Goal: Task Accomplishment & Management: Manage account settings

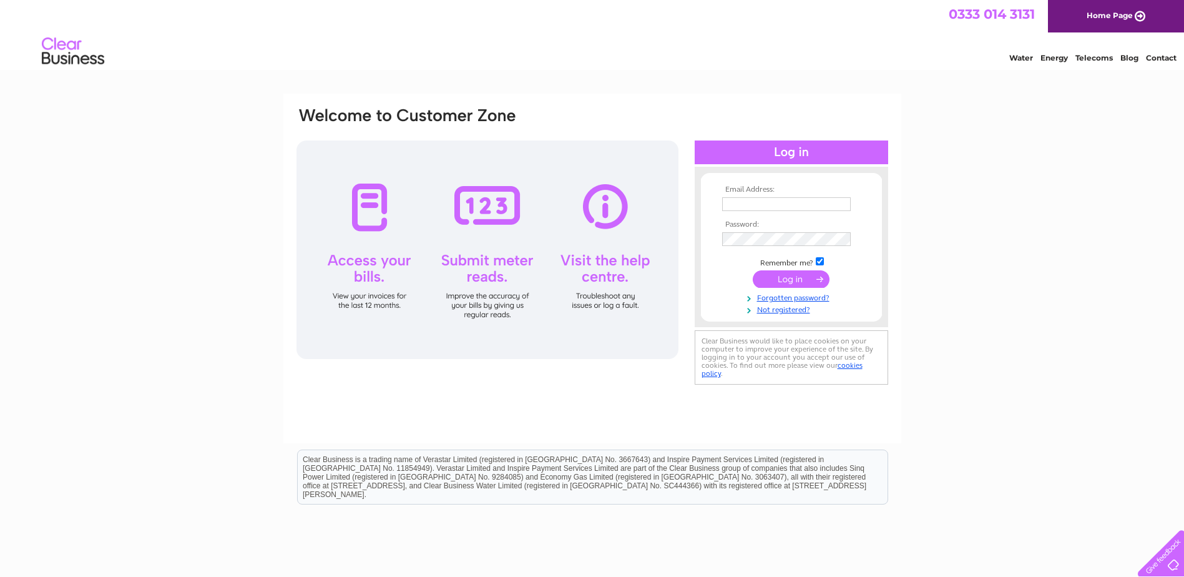
type input "office@embrennan.co.uk"
click at [774, 278] on input "submit" at bounding box center [791, 278] width 77 height 17
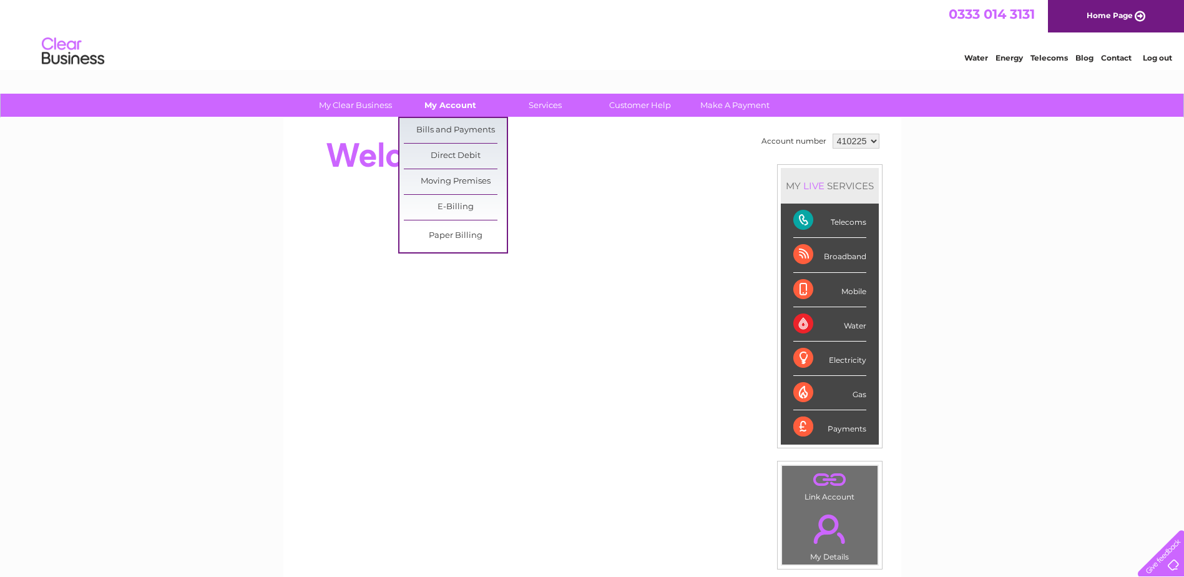
click at [441, 109] on link "My Account" at bounding box center [450, 105] width 103 height 23
click at [451, 136] on link "Bills and Payments" at bounding box center [455, 130] width 103 height 25
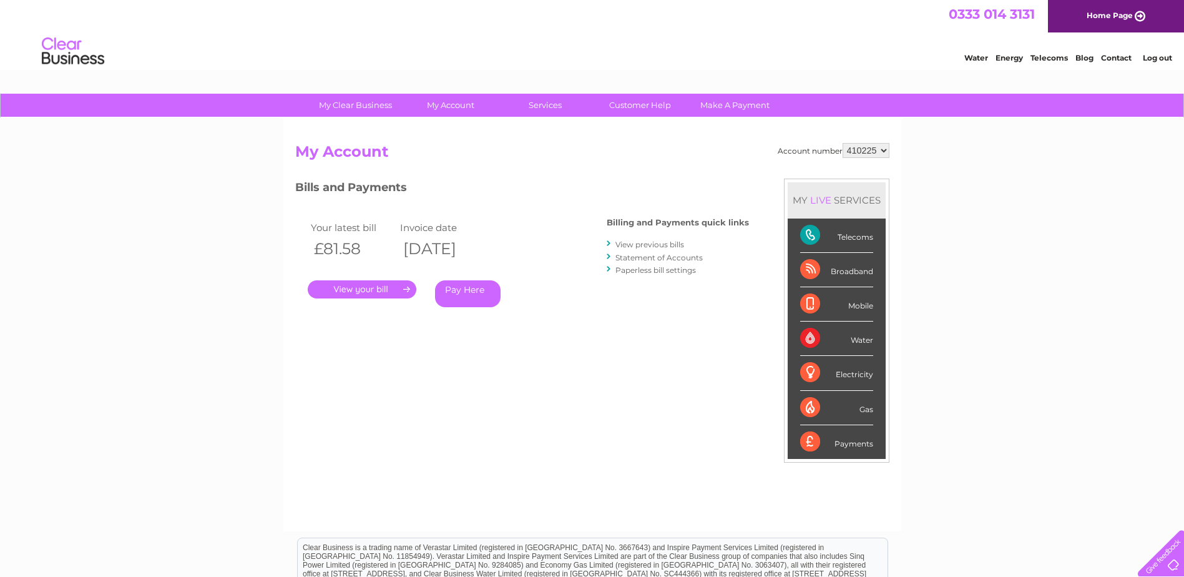
click at [366, 288] on link "." at bounding box center [362, 289] width 109 height 18
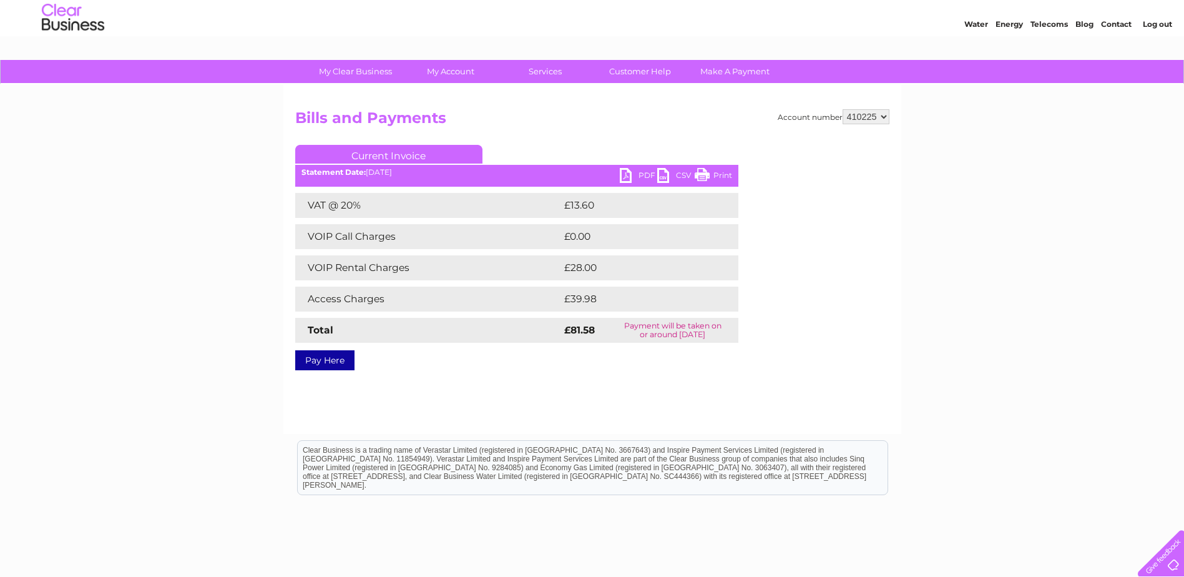
scroll to position [62, 0]
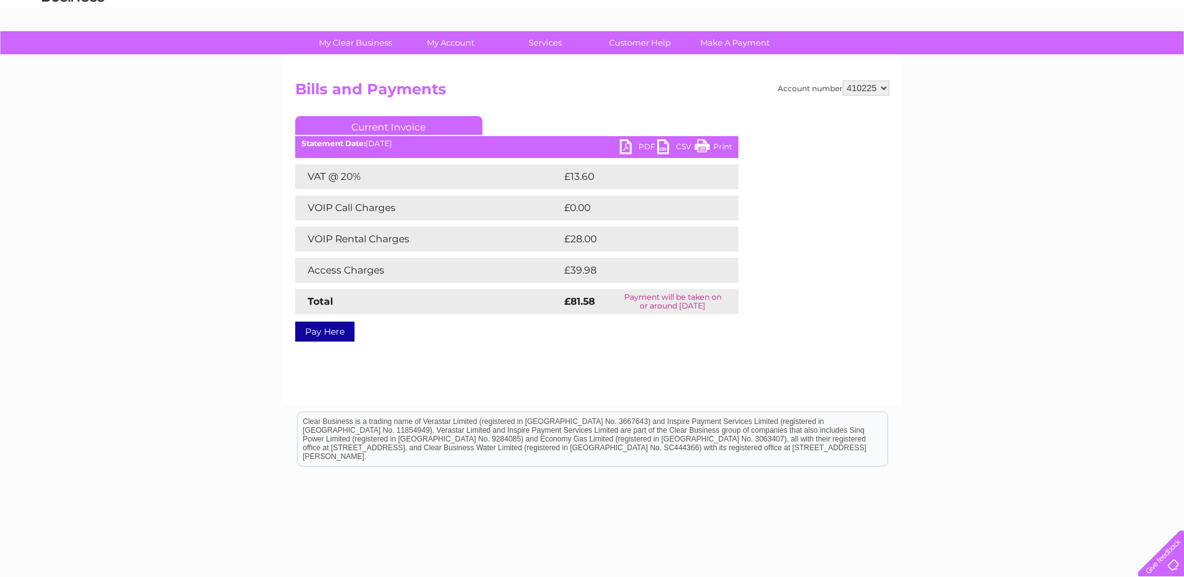
click at [635, 144] on link "PDF" at bounding box center [638, 148] width 37 height 18
